Goal: Task Accomplishment & Management: Use online tool/utility

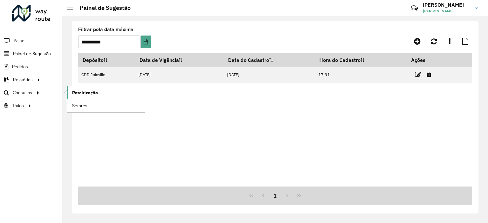
click at [84, 90] on span "Roteirização" at bounding box center [85, 93] width 26 height 7
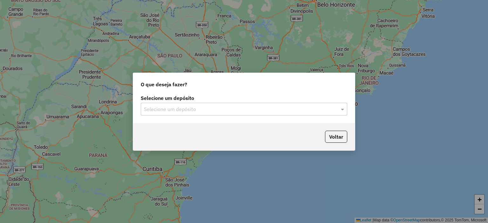
click at [294, 110] on input "text" at bounding box center [238, 110] width 188 height 8
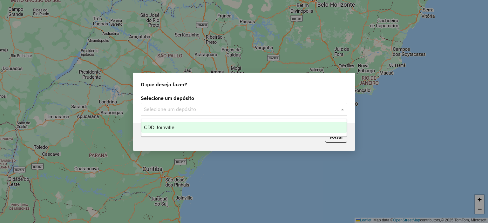
click at [263, 130] on div "CDD Joinville" at bounding box center [244, 127] width 206 height 11
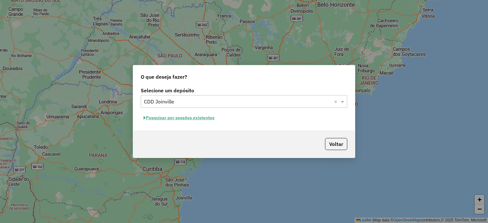
click at [204, 120] on button "Pesquisar por sessões existentes" at bounding box center [179, 118] width 77 height 10
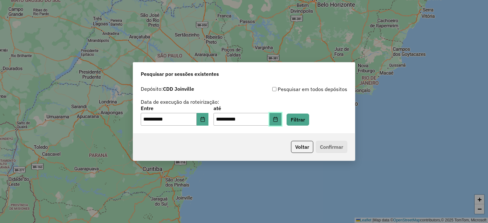
click at [278, 121] on icon "Choose Date" at bounding box center [275, 119] width 5 height 5
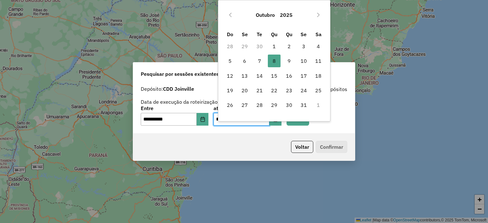
drag, startPoint x: 291, startPoint y: 61, endPoint x: 266, endPoint y: 81, distance: 31.5
click at [291, 61] on span "9" at bounding box center [289, 61] width 13 height 13
type input "**********"
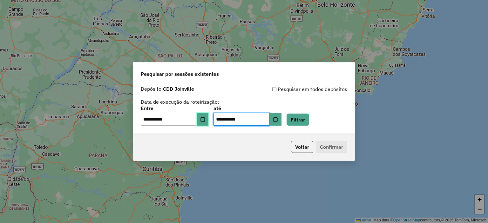
click at [206, 123] on button "Choose Date" at bounding box center [203, 119] width 12 height 13
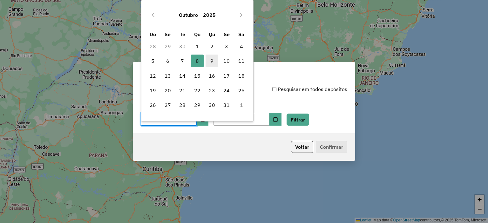
click at [215, 63] on span "9" at bounding box center [212, 61] width 13 height 13
type input "**********"
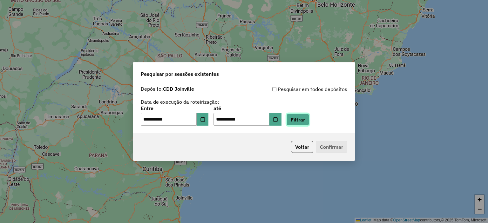
click at [305, 118] on button "Filtrar" at bounding box center [298, 120] width 23 height 12
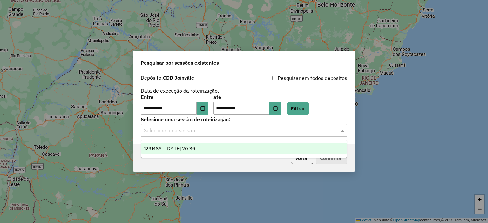
click at [262, 134] on div "Selecione uma sessão" at bounding box center [244, 130] width 207 height 13
click at [249, 151] on div "1291486 - 09/10/2025 20:36" at bounding box center [244, 149] width 206 height 11
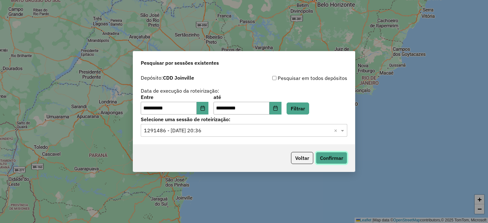
click at [336, 159] on button "Confirmar" at bounding box center [331, 158] width 31 height 12
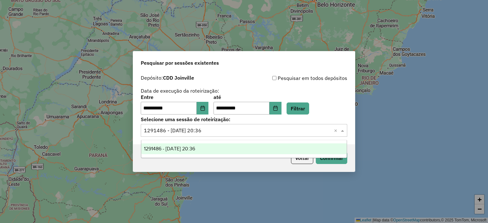
click at [236, 126] on div "Selecione uma sessão × 1291486 - 09/10/2025 20:36 ×" at bounding box center [244, 130] width 207 height 13
click at [431, 125] on div "**********" at bounding box center [244, 111] width 488 height 223
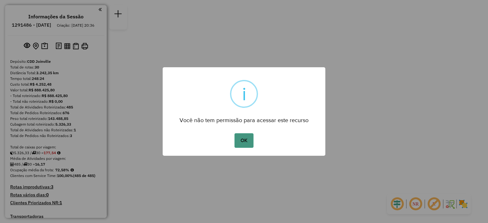
click at [242, 140] on button "OK" at bounding box center [244, 140] width 19 height 15
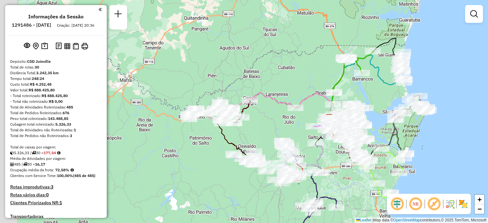
drag, startPoint x: 170, startPoint y: 99, endPoint x: 250, endPoint y: 105, distance: 80.0
click at [250, 104] on div at bounding box center [250, 101] width 16 height 6
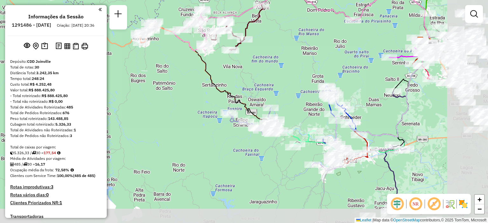
drag, startPoint x: 253, startPoint y: 148, endPoint x: 177, endPoint y: 131, distance: 78.2
click at [179, 129] on div "Janela de atendimento Grade de atendimento Capacidade Transportadoras Veículos …" at bounding box center [244, 111] width 488 height 223
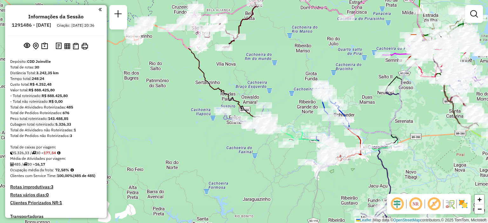
click at [131, 45] on div "Janela de atendimento Grade de atendimento Capacidade Transportadoras Veículos …" at bounding box center [244, 111] width 488 height 223
select select "**********"
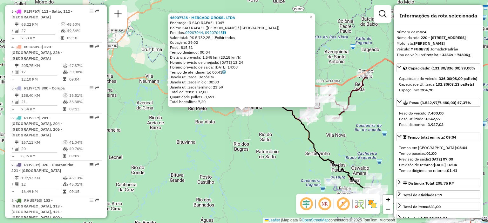
scroll to position [373, 0]
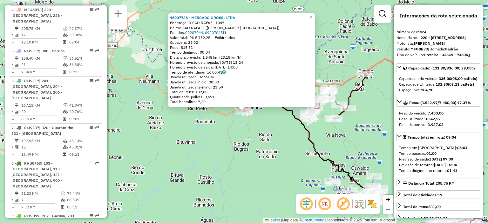
click at [313, 17] on span "×" at bounding box center [311, 16] width 3 height 5
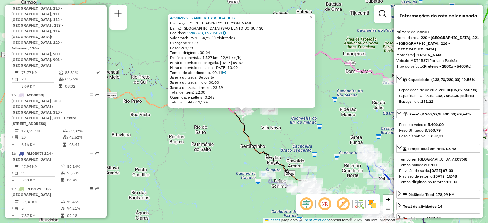
scroll to position [1332, 0]
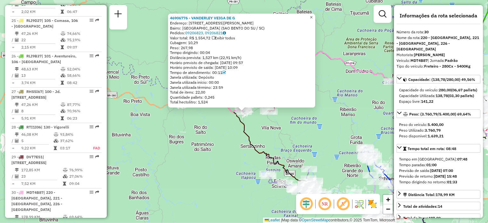
click at [313, 17] on span "×" at bounding box center [311, 17] width 3 height 5
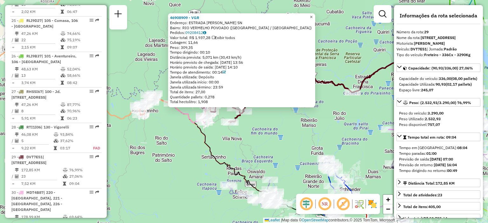
click at [313, 16] on span "×" at bounding box center [311, 16] width 3 height 5
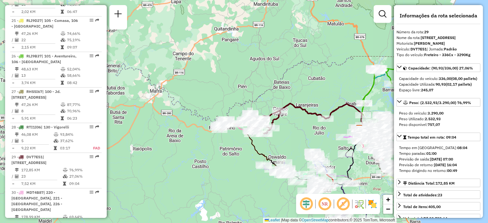
click at [198, 198] on div "Janela de atendimento Grade de atendimento Capacidade Transportadoras Veículos …" at bounding box center [244, 111] width 488 height 223
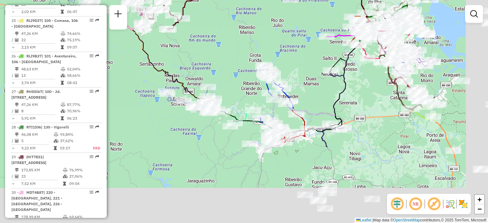
drag, startPoint x: 321, startPoint y: 170, endPoint x: 223, endPoint y: 72, distance: 137.8
click at [223, 72] on div "Janela de atendimento Grade de atendimento Capacidade Transportadoras Veículos …" at bounding box center [244, 111] width 488 height 223
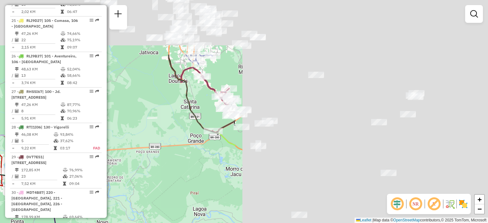
drag, startPoint x: 399, startPoint y: 127, endPoint x: 98, endPoint y: 204, distance: 311.0
click at [98, 204] on hb-router-mapa "Informações da Sessão 1291486 - 09/10/2025 Criação: 08/10/2025 20:36 Depósito: …" at bounding box center [244, 111] width 488 height 223
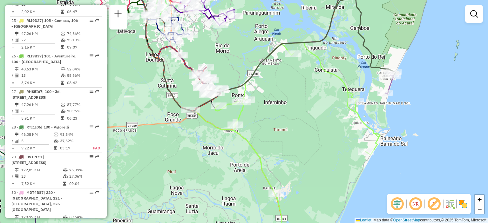
click at [220, 161] on div "Janela de atendimento Grade de atendimento Capacidade Transportadoras Veículos …" at bounding box center [244, 111] width 488 height 223
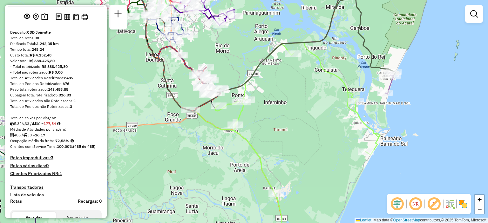
scroll to position [0, 0]
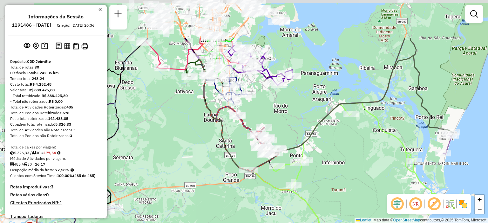
drag, startPoint x: 252, startPoint y: 90, endPoint x: 309, endPoint y: 147, distance: 80.5
click at [309, 147] on div "Janela de atendimento Grade de atendimento Capacidade Transportadoras Veículos …" at bounding box center [244, 111] width 488 height 223
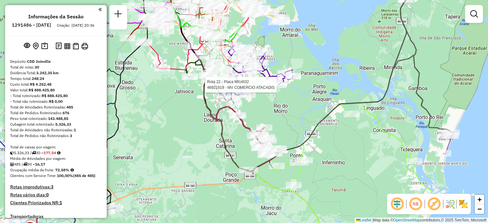
select select "**********"
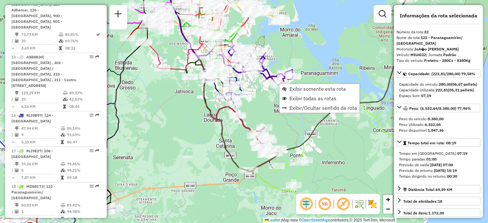
scroll to position [1092, 0]
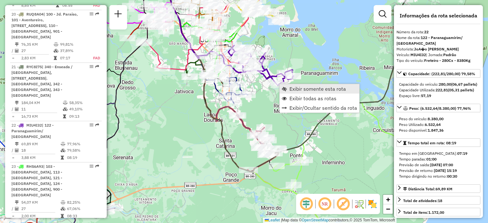
click at [298, 92] on link "Exibir somente esta rota" at bounding box center [320, 89] width 80 height 10
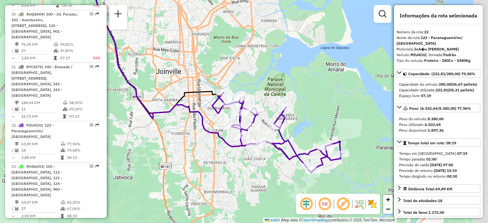
drag, startPoint x: 207, startPoint y: 151, endPoint x: 169, endPoint y: 116, distance: 51.3
click at [169, 116] on div "Janela de atendimento Grade de atendimento Capacidade Transportadoras Veículos …" at bounding box center [244, 111] width 488 height 223
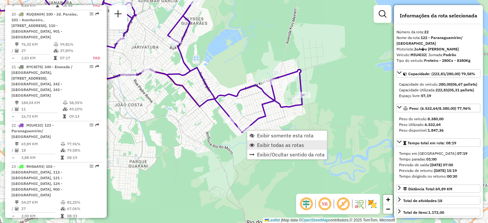
click at [285, 145] on span "Exibir todas as rotas" at bounding box center [280, 145] width 47 height 5
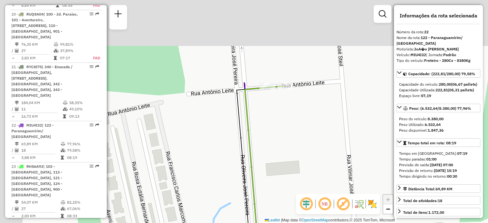
drag, startPoint x: 239, startPoint y: 23, endPoint x: 284, endPoint y: 129, distance: 115.7
click at [284, 129] on div "Janela de atendimento Grade de atendimento Capacidade Transportadoras Veículos …" at bounding box center [244, 111] width 488 height 223
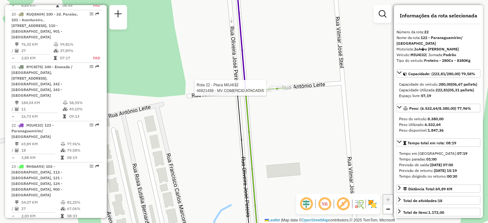
click at [266, 91] on div at bounding box center [268, 88] width 16 height 6
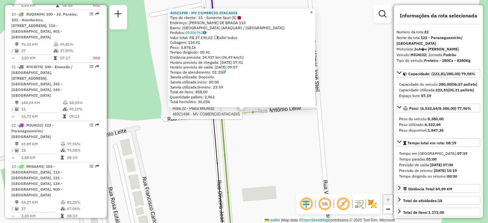
click at [313, 10] on span "×" at bounding box center [311, 12] width 3 height 5
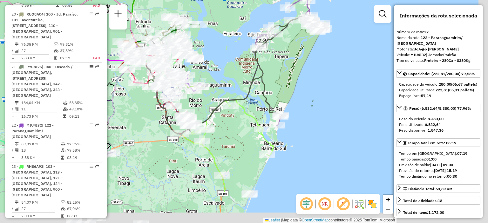
drag, startPoint x: 266, startPoint y: 167, endPoint x: 219, endPoint y: 112, distance: 71.9
click at [219, 112] on div "Janela de atendimento Grade de atendimento Capacidade Transportadoras Veículos …" at bounding box center [244, 111] width 488 height 223
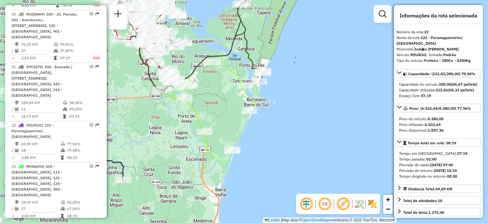
drag, startPoint x: 245, startPoint y: 156, endPoint x: 228, endPoint y: 90, distance: 68.4
click at [227, 90] on div "Janela de atendimento Grade de atendimento Capacidade Transportadoras Veículos …" at bounding box center [244, 111] width 488 height 223
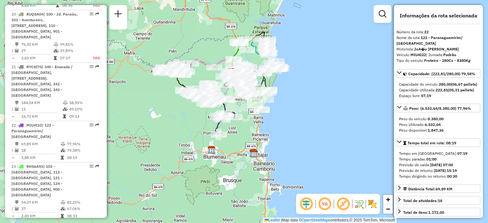
drag, startPoint x: 169, startPoint y: 170, endPoint x: 229, endPoint y: 153, distance: 62.5
click at [229, 153] on div "Janela de atendimento Grade de atendimento Capacidade Transportadoras Veículos …" at bounding box center [244, 111] width 488 height 223
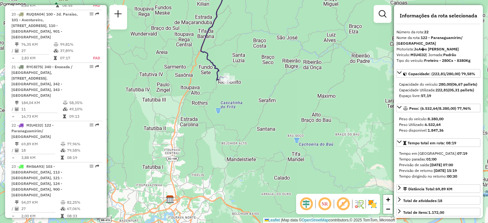
drag, startPoint x: 209, startPoint y: 183, endPoint x: 197, endPoint y: 121, distance: 62.9
click at [197, 121] on div "Janela de atendimento Grade de atendimento Capacidade Transportadoras Veículos …" at bounding box center [244, 111] width 488 height 223
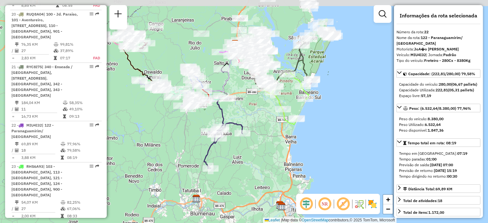
drag, startPoint x: 193, startPoint y: 72, endPoint x: 196, endPoint y: 137, distance: 64.9
click at [196, 137] on div "Janela de atendimento Grade de atendimento Capacidade Transportadoras Veículos …" at bounding box center [244, 111] width 488 height 223
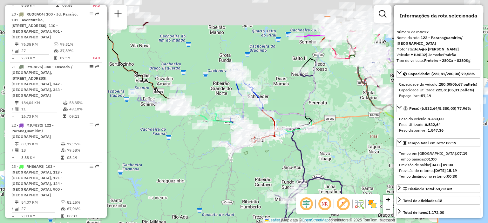
drag, startPoint x: 173, startPoint y: 137, endPoint x: 175, endPoint y: 144, distance: 7.7
click at [175, 144] on div "Janela de atendimento Grade de atendimento Capacidade Transportadoras Veículos …" at bounding box center [244, 111] width 488 height 223
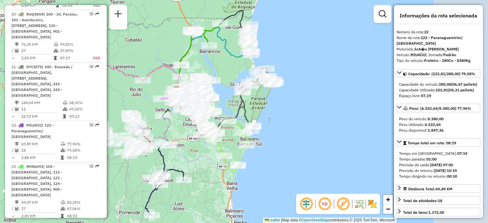
drag, startPoint x: 326, startPoint y: 155, endPoint x: 194, endPoint y: 160, distance: 131.7
click at [194, 160] on div "Janela de atendimento Grade de atendimento Capacidade Transportadoras Veículos …" at bounding box center [244, 111] width 488 height 223
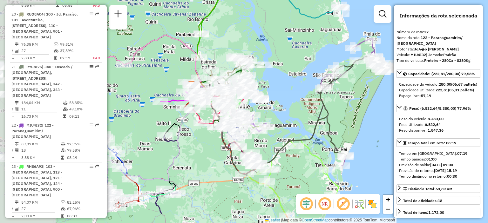
drag, startPoint x: 200, startPoint y: 115, endPoint x: 269, endPoint y: 87, distance: 74.6
click at [269, 87] on div "Janela de atendimento Grade de atendimento Capacidade Transportadoras Veículos …" at bounding box center [244, 111] width 488 height 223
